Goal: Complete application form: Complete application form

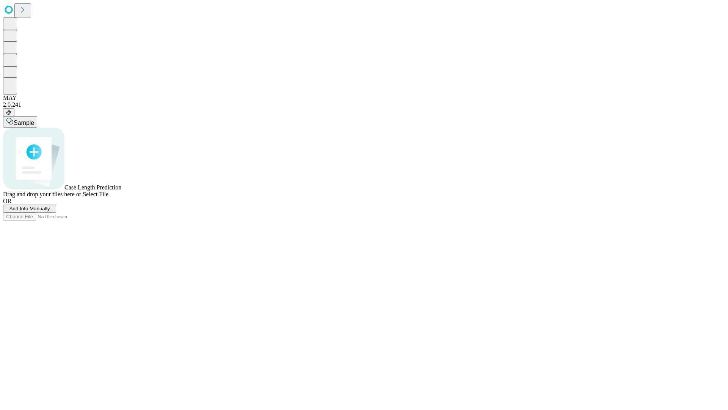
click at [50, 211] on span "Add Info Manually" at bounding box center [29, 209] width 41 height 6
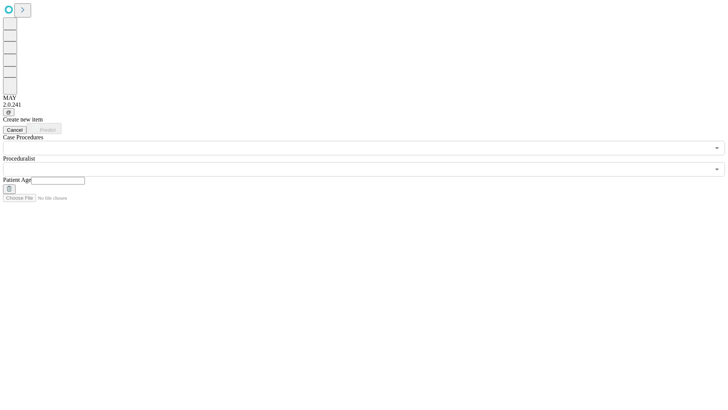
click at [85, 177] on input "text" at bounding box center [58, 181] width 54 height 8
type input "**"
click at [369, 162] on input "text" at bounding box center [356, 169] width 707 height 14
